Goal: Transaction & Acquisition: Purchase product/service

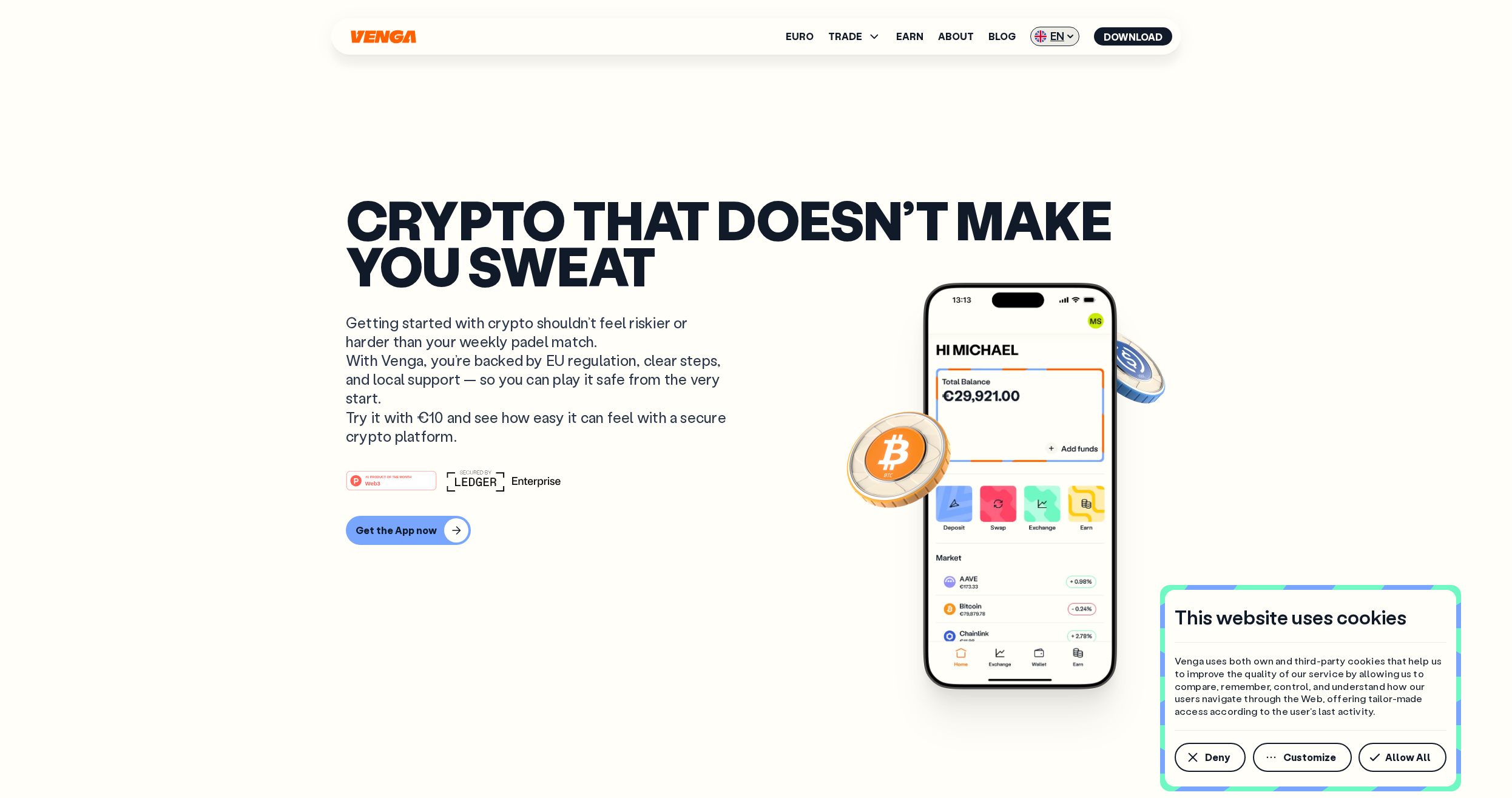
click at [1062, 41] on span "EN" at bounding box center [1054, 37] width 49 height 20
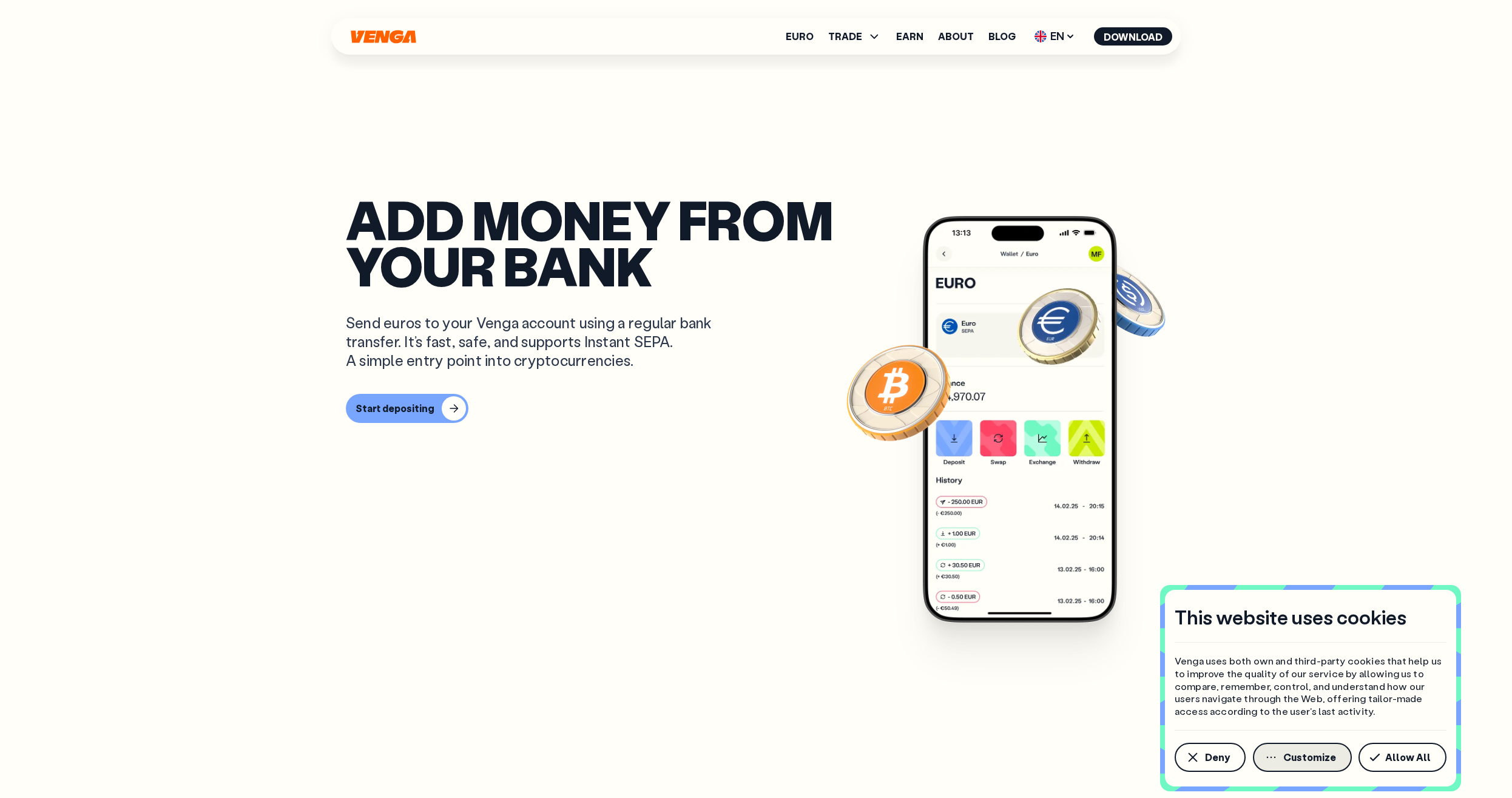
click at [1310, 754] on span "Customize" at bounding box center [1309, 757] width 53 height 10
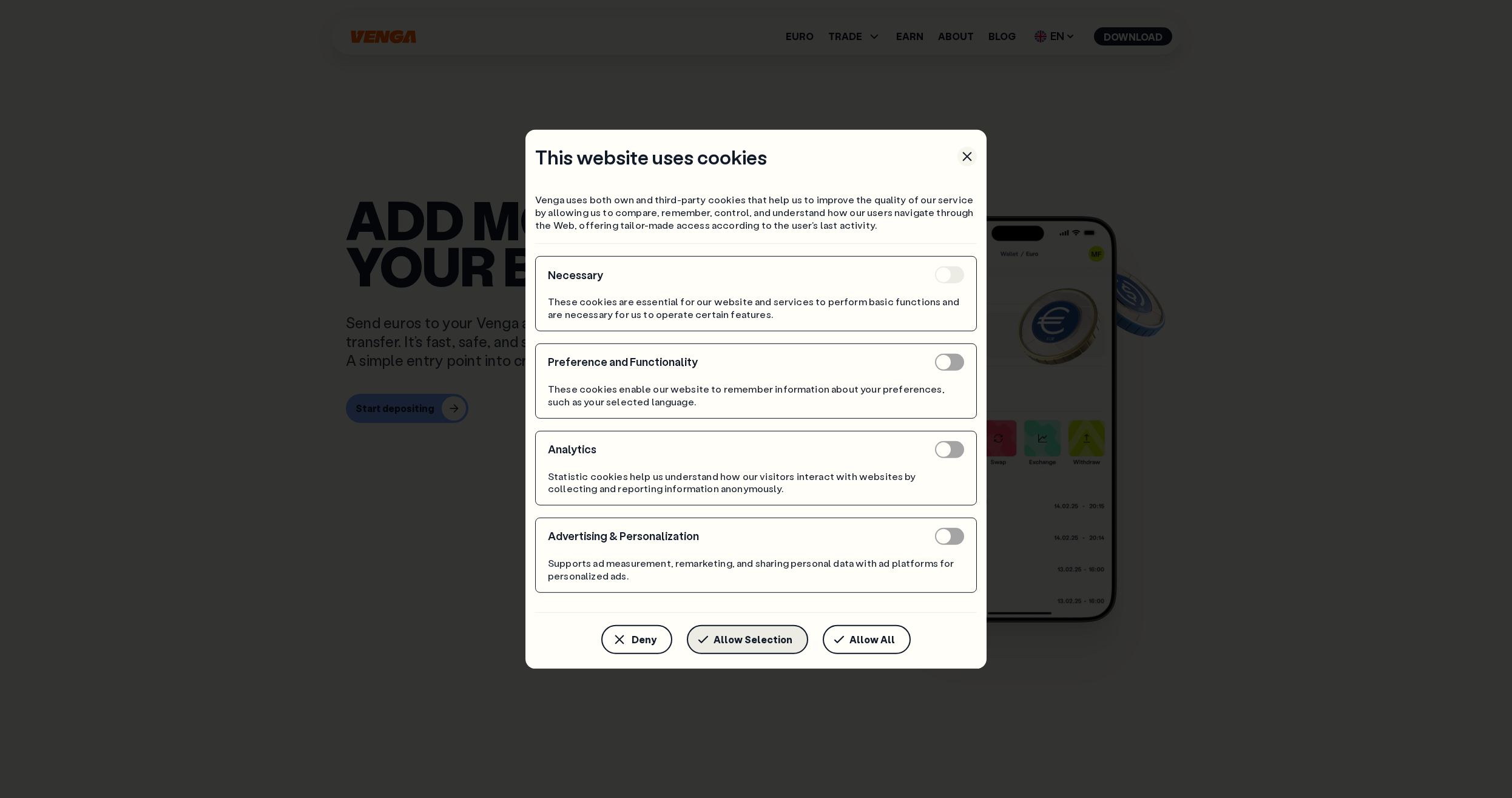
scroll to position [619, 0]
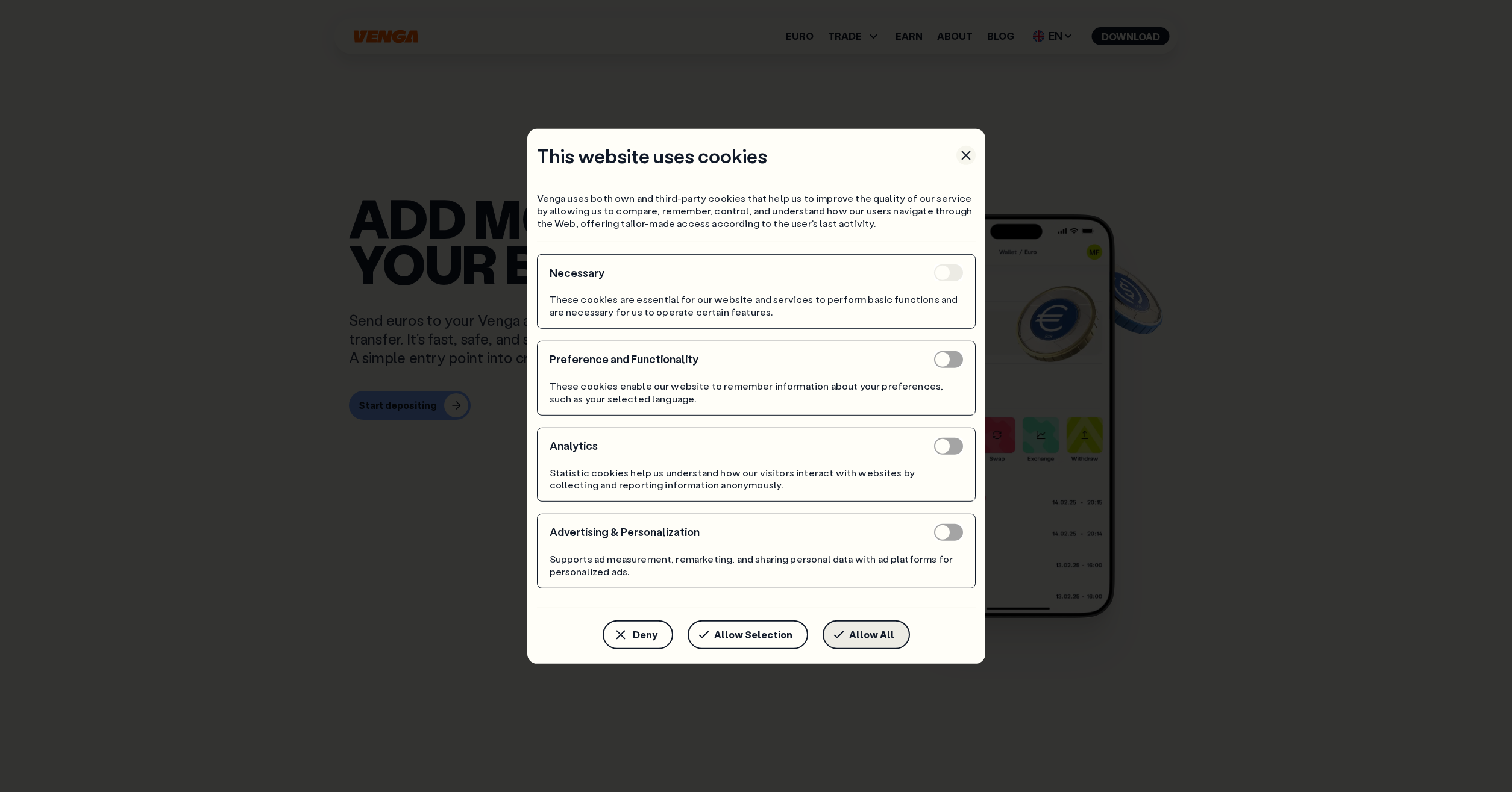
click at [851, 643] on button "Allow All" at bounding box center [866, 635] width 87 height 29
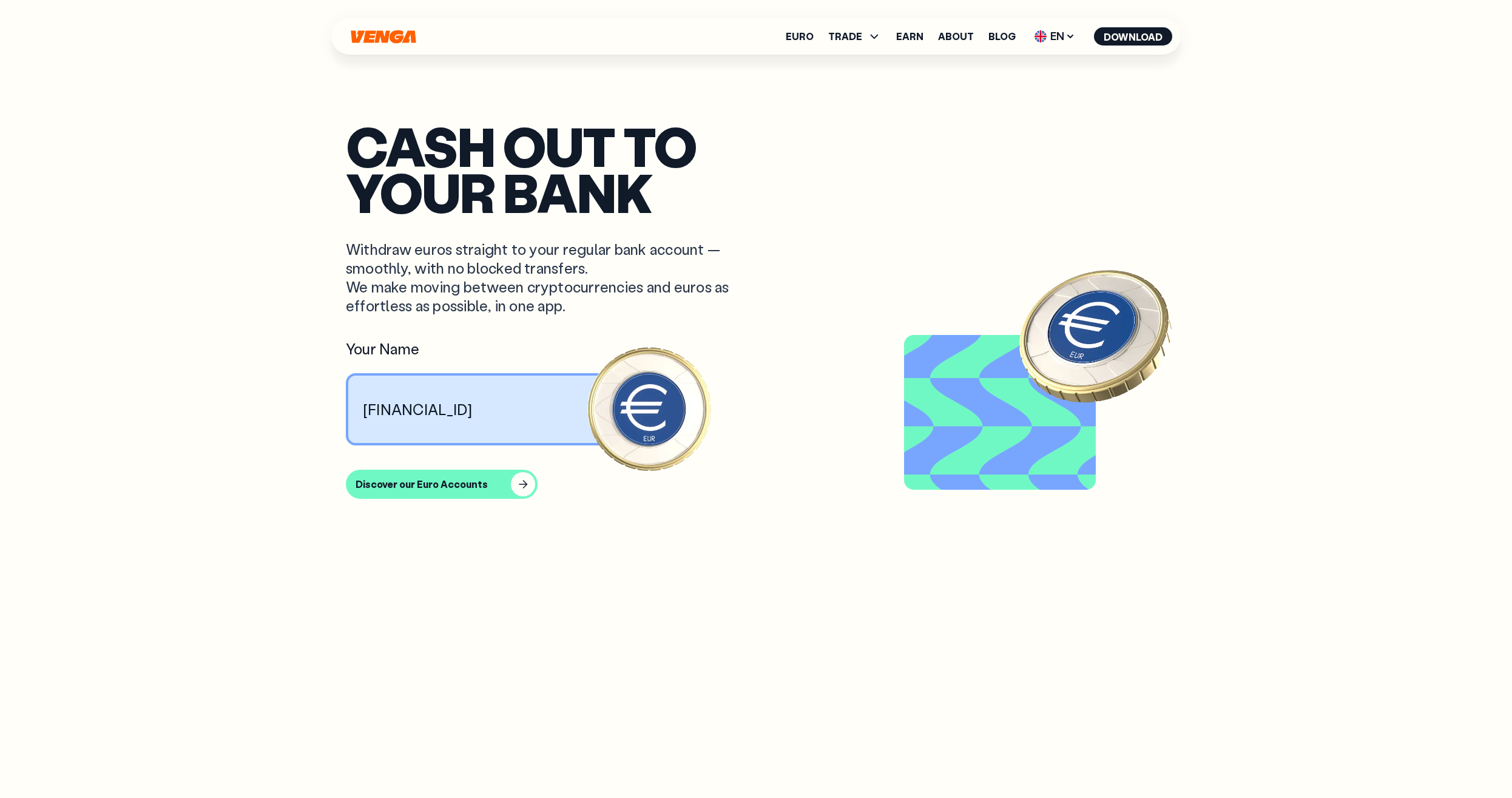
scroll to position [1669, 0]
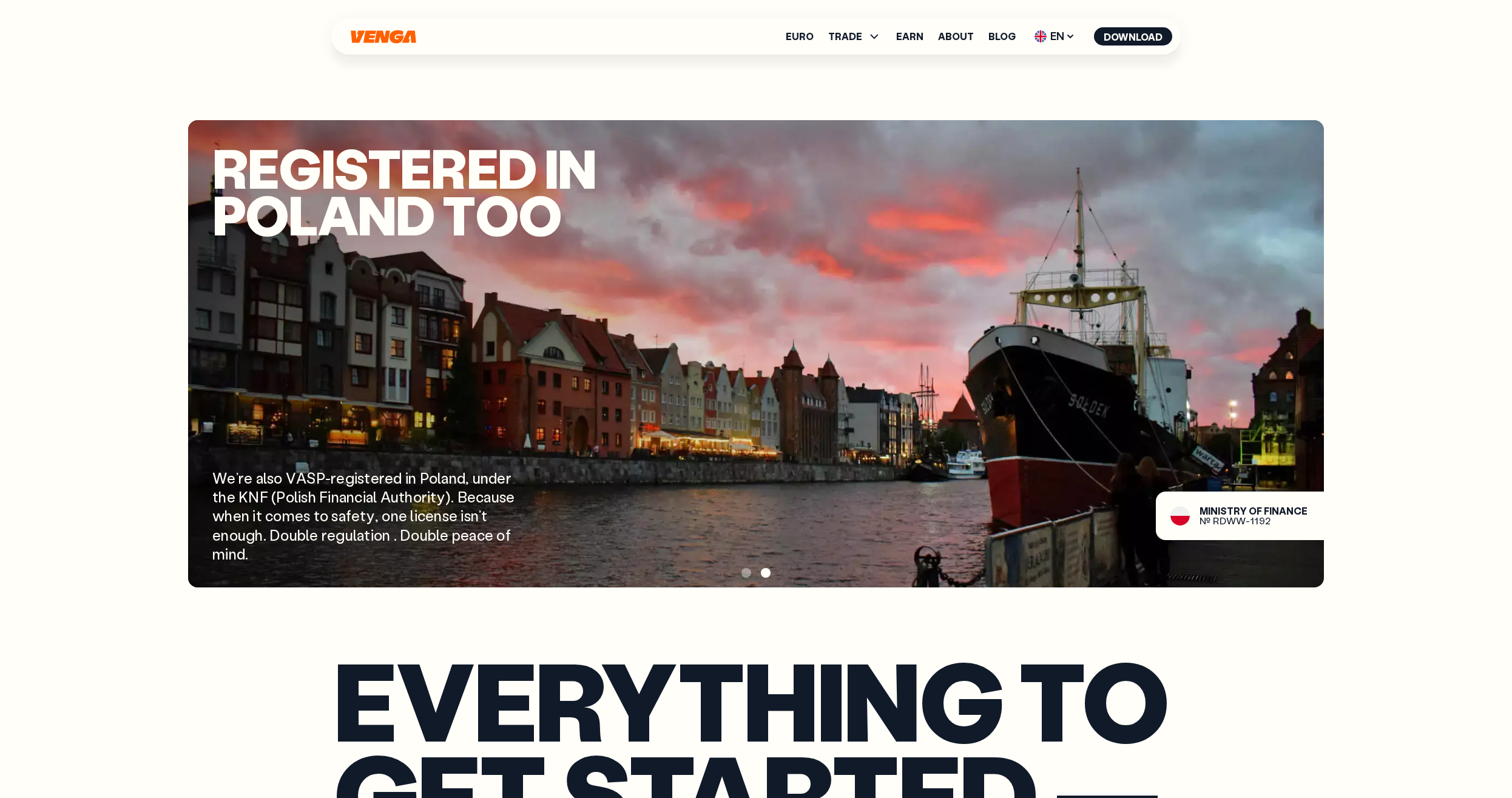
scroll to position [2288, 0]
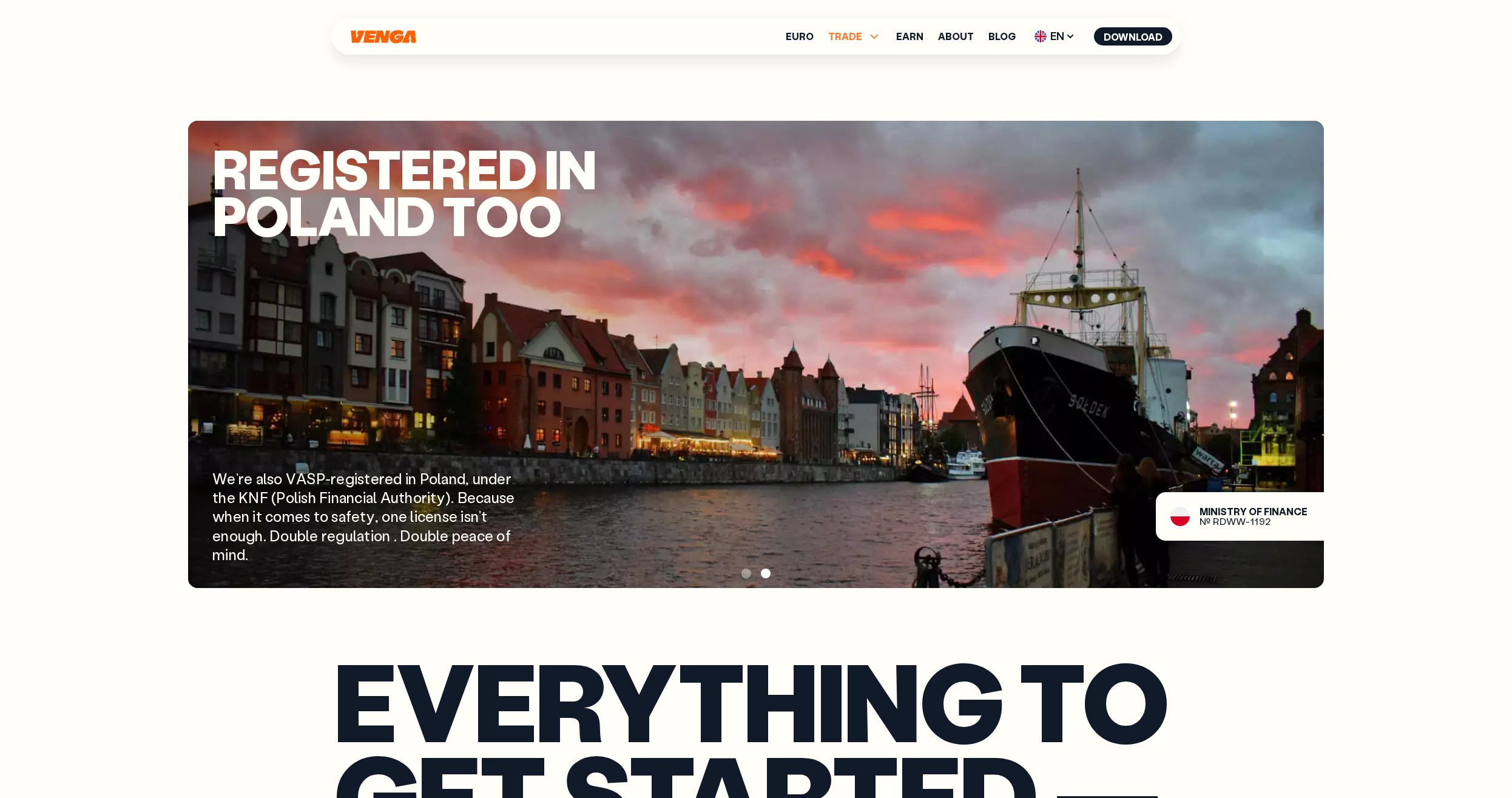
click at [877, 35] on icon at bounding box center [874, 36] width 14 height 14
click at [863, 118] on link "Exchange" at bounding box center [855, 115] width 48 height 13
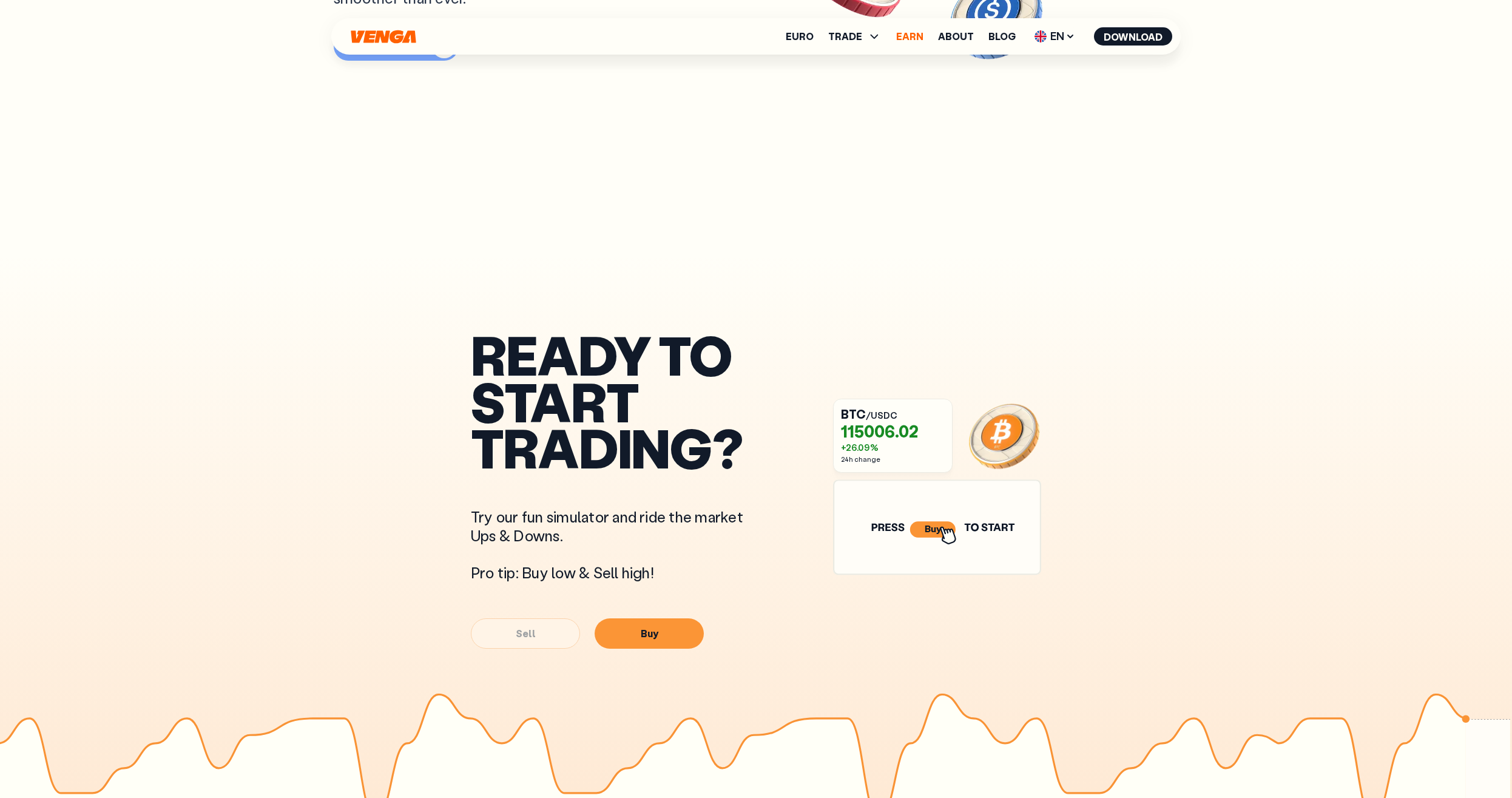
scroll to position [355, 0]
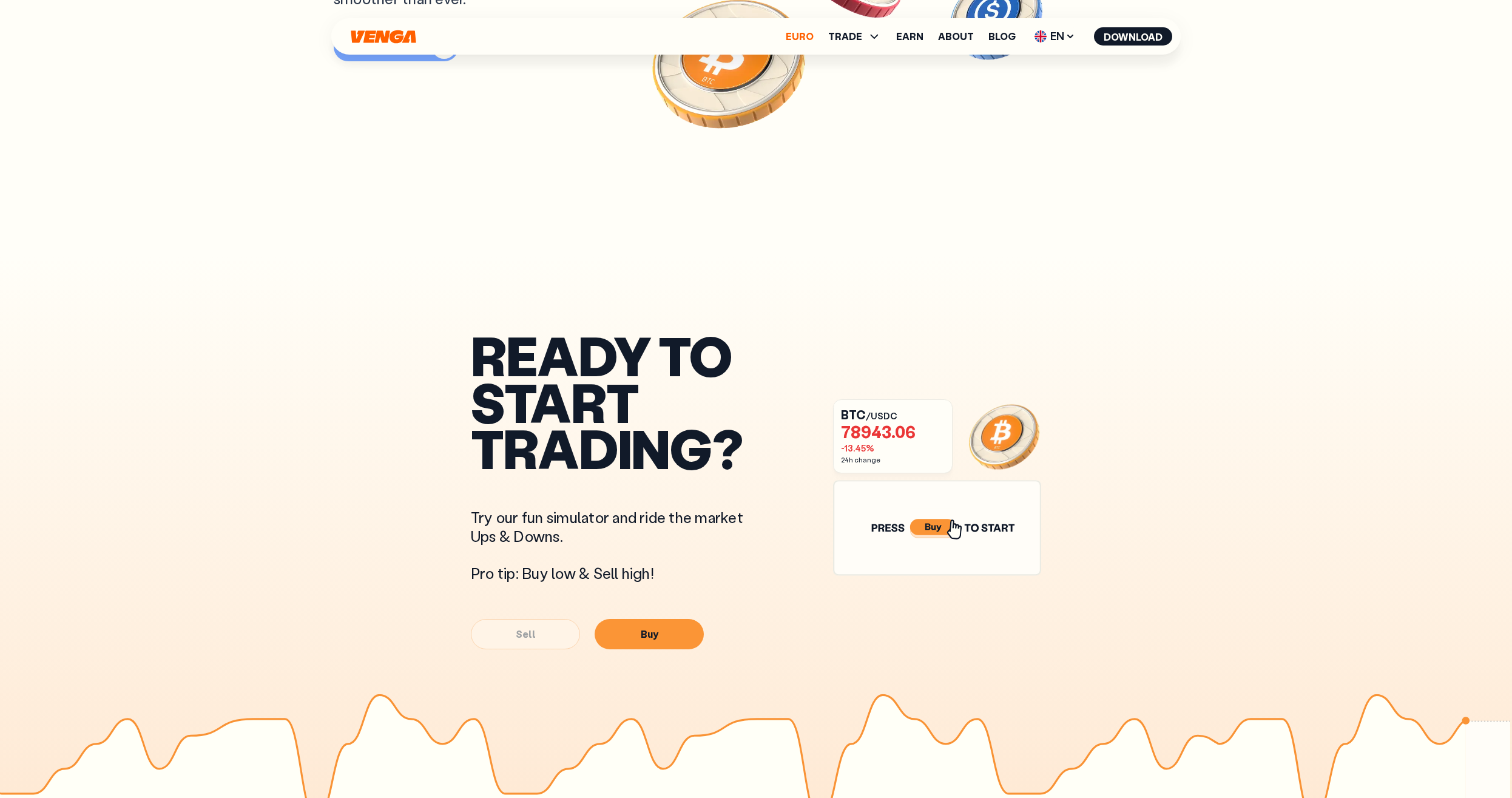
click at [792, 37] on link "Euro" at bounding box center [799, 36] width 28 height 10
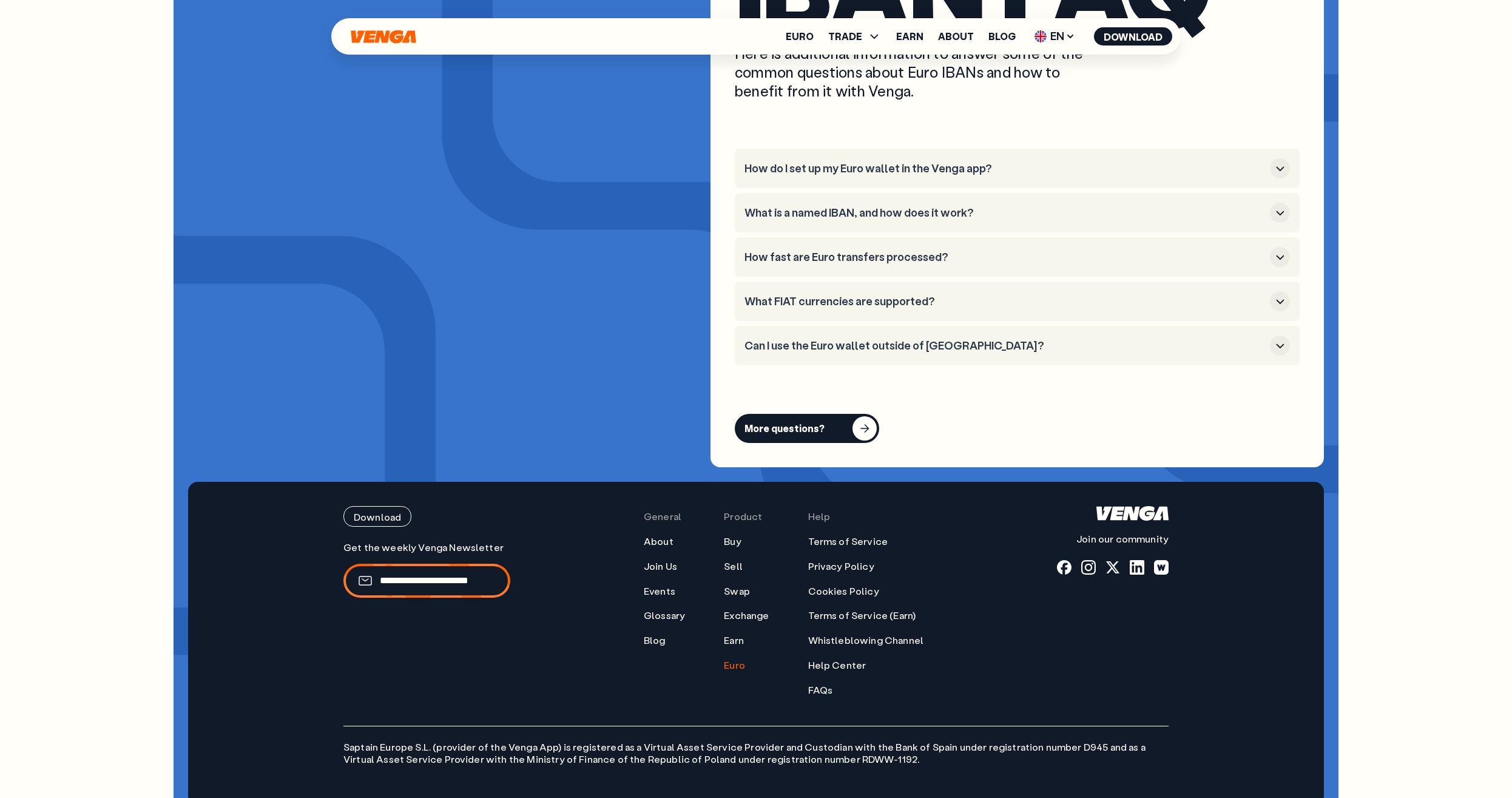
scroll to position [4867, 0]
